Goal: Task Accomplishment & Management: Complete application form

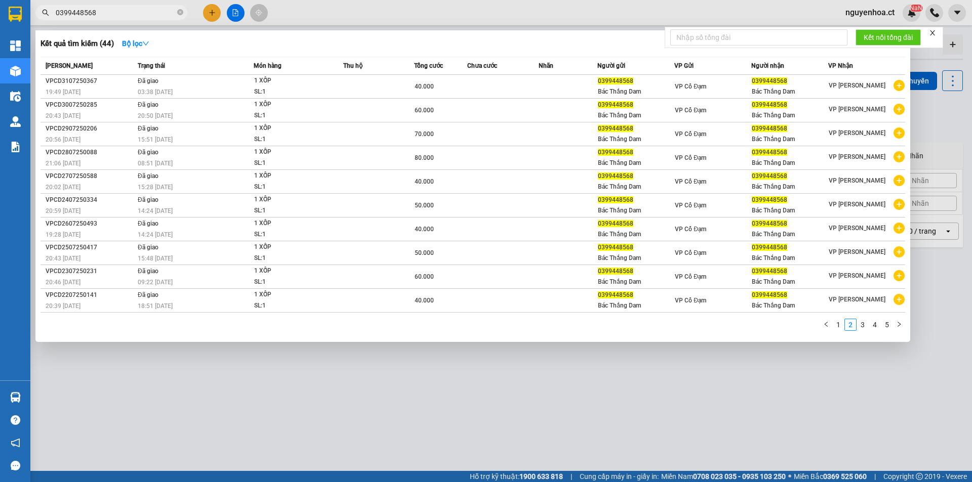
click at [122, 12] on input "0399448568" at bounding box center [115, 12] width 119 height 11
click at [181, 11] on icon "close-circle" at bounding box center [180, 12] width 6 height 6
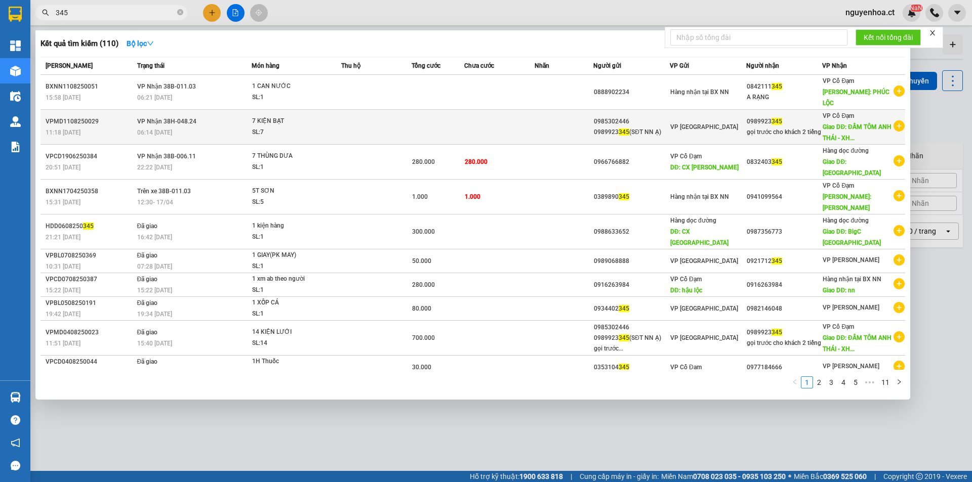
type input "345"
click at [214, 127] on div "06:14 [DATE]" at bounding box center [194, 132] width 114 height 11
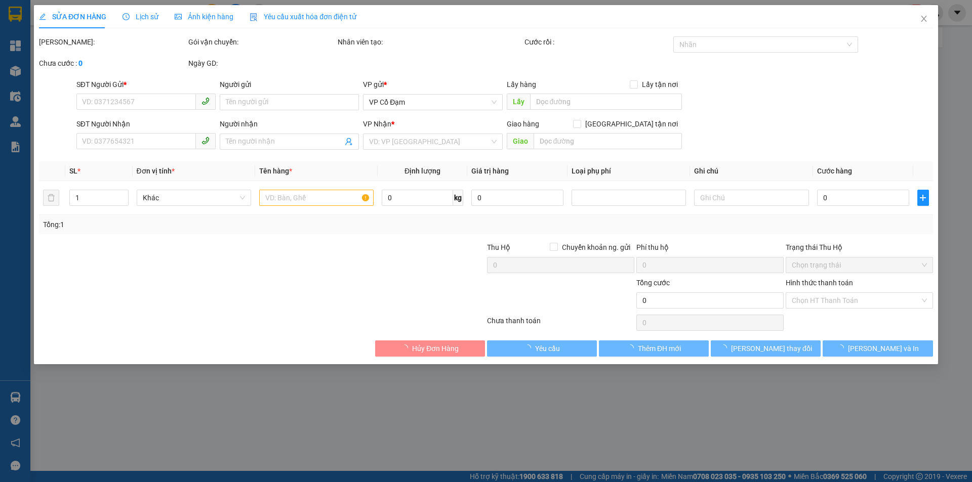
type input "0985302446"
type input "0989923345(SĐT NN Ạ)"
type input "0989923345"
type input "gọi trước cho khách 2 tiếng"
type input "ĐẦM TÔM ANH THÁI - XHOA"
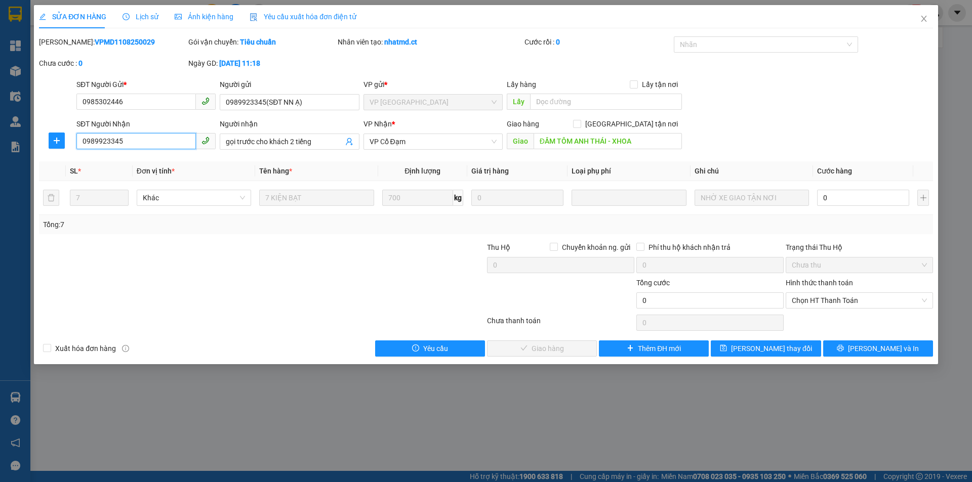
click at [119, 138] on input "0989923345" at bounding box center [135, 141] width 119 height 16
click at [839, 197] on input "0" at bounding box center [863, 198] width 92 height 16
type input "1"
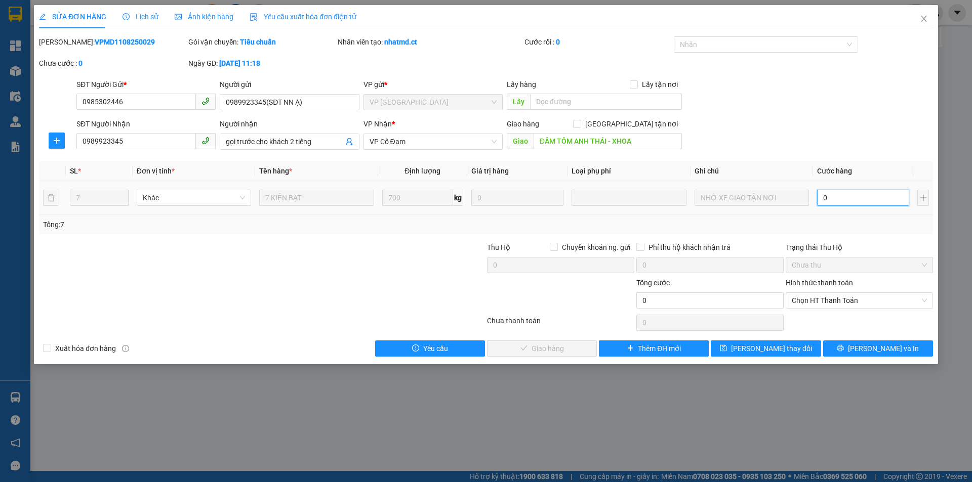
type input "1"
type input "17"
type input "175"
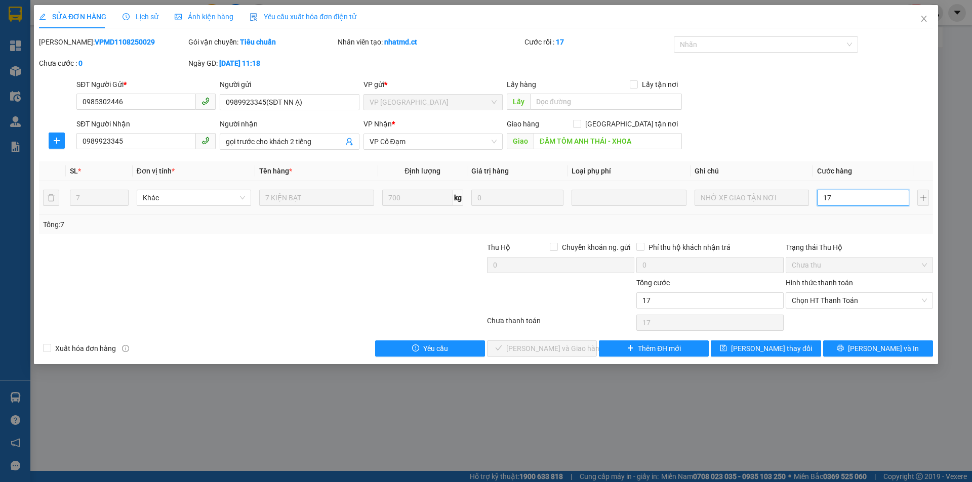
type input "175"
type input "1.750"
click at [817, 301] on span "Chọn HT Thanh Toán" at bounding box center [859, 300] width 135 height 15
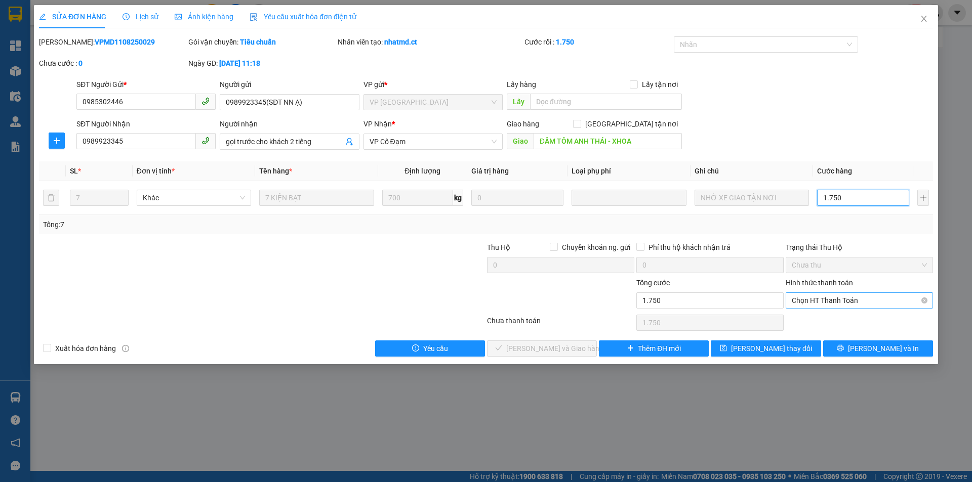
type input "1.750"
type input "1.750.000"
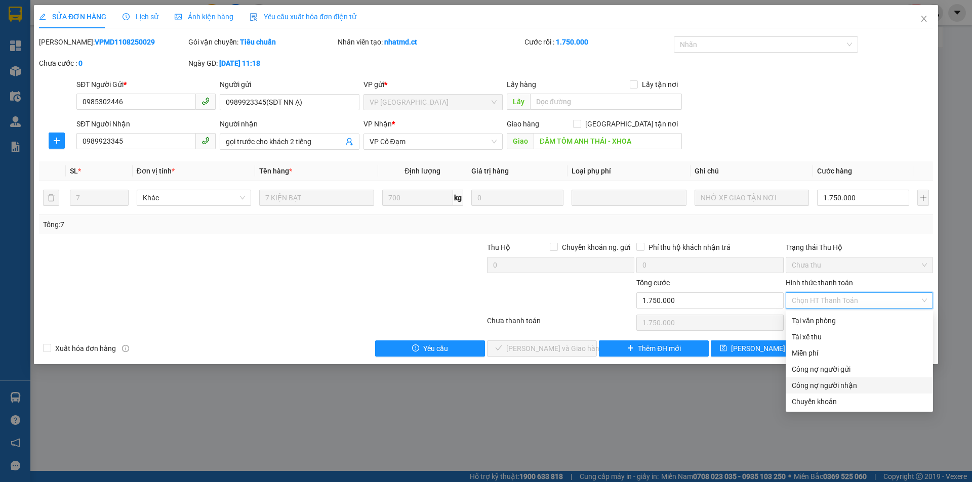
click at [840, 386] on div "Công nợ người nhận" at bounding box center [859, 385] width 135 height 11
type input "0"
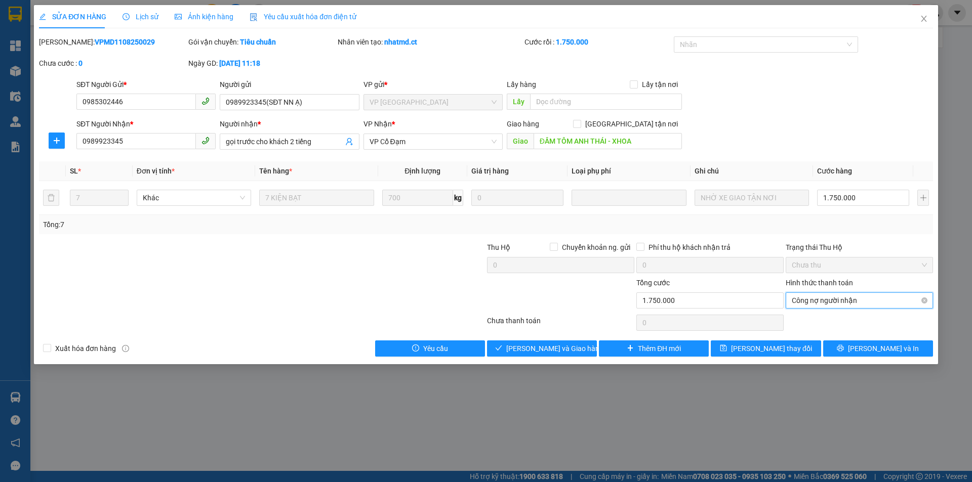
click at [817, 302] on span "Công nợ người nhận" at bounding box center [859, 300] width 135 height 15
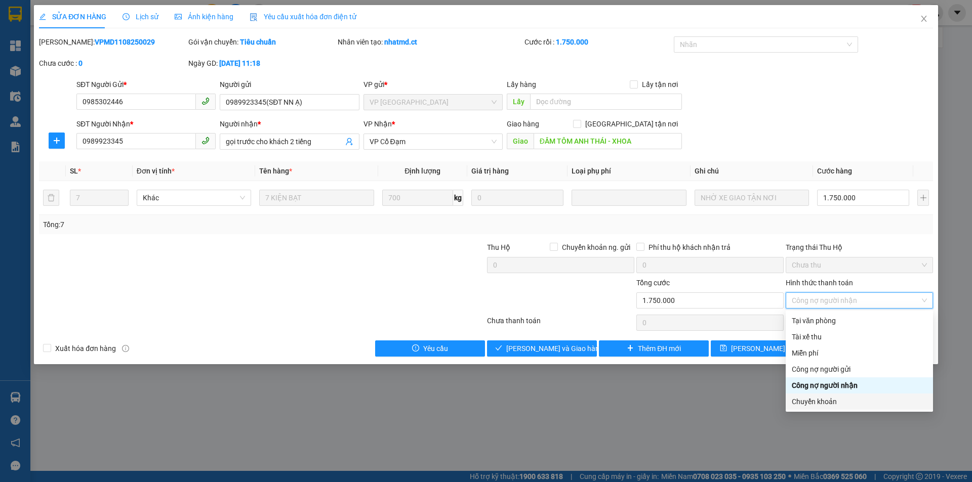
drag, startPoint x: 814, startPoint y: 406, endPoint x: 735, endPoint y: 396, distance: 79.5
click at [814, 405] on div "Chuyển khoản" at bounding box center [859, 401] width 135 height 11
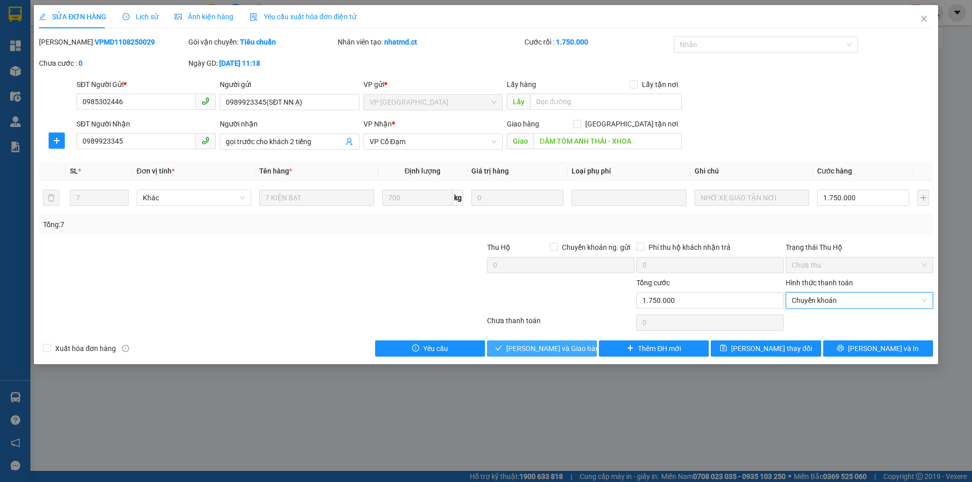
click at [553, 352] on span "[PERSON_NAME] và Giao hàng" at bounding box center [554, 348] width 97 height 11
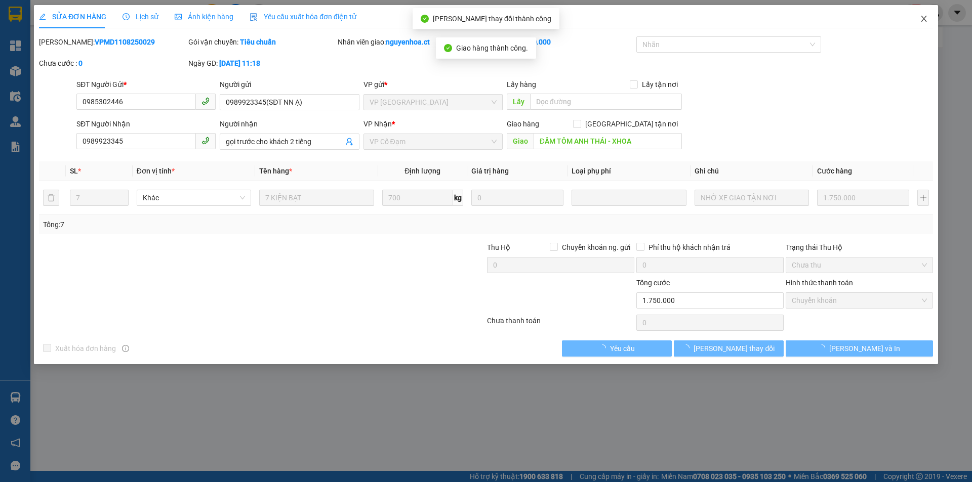
click at [925, 20] on icon "close" at bounding box center [924, 19] width 8 height 8
